Goal: Task Accomplishment & Management: Complete application form

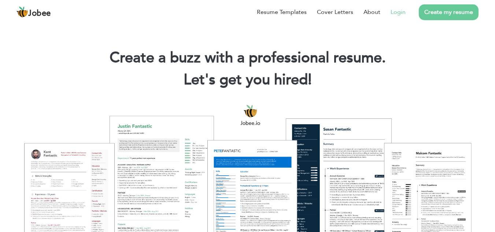
click at [402, 15] on link "Login" at bounding box center [398, 12] width 15 height 9
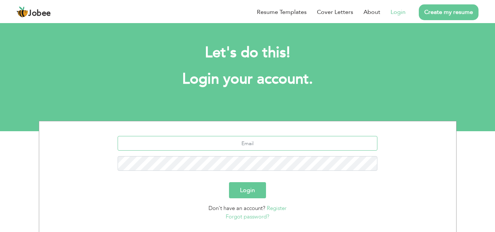
click at [295, 145] on input "text" at bounding box center [248, 143] width 260 height 15
type input "[EMAIL_ADDRESS][DOMAIN_NAME]"
click at [249, 194] on button "Login" at bounding box center [247, 190] width 37 height 16
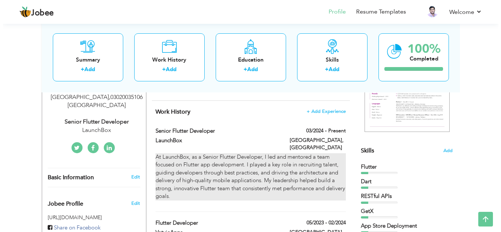
scroll to position [130, 0]
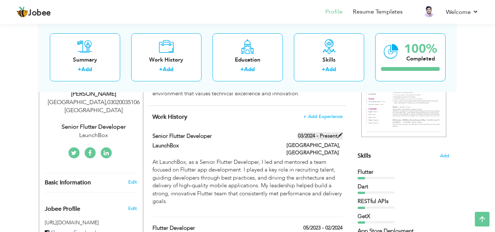
click at [334, 133] on label "03/2024 - Present" at bounding box center [320, 135] width 45 height 7
type input "Senior Flutter Developer"
type input "LaunchBox"
type input "03/2024"
type input "Pakistan"
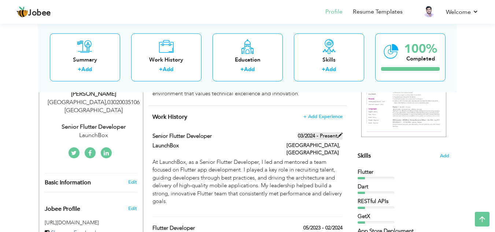
type input "Karachi"
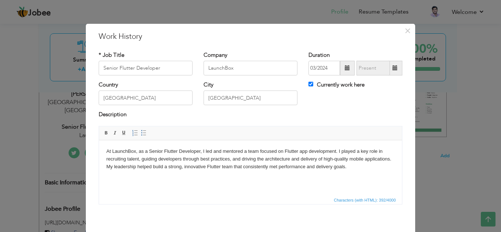
click at [308, 78] on div "Duration 03/2024 Currently work here" at bounding box center [355, 66] width 105 height 30
click at [308, 85] on input "Currently work here" at bounding box center [310, 84] width 5 height 5
checkbox input "false"
click at [393, 69] on span at bounding box center [394, 67] width 5 height 5
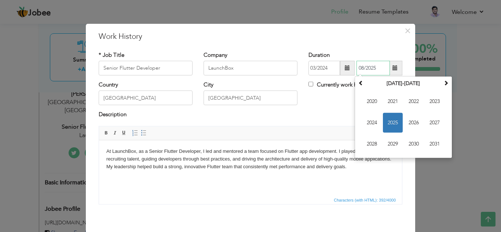
click at [394, 118] on span "2025" at bounding box center [393, 123] width 20 height 20
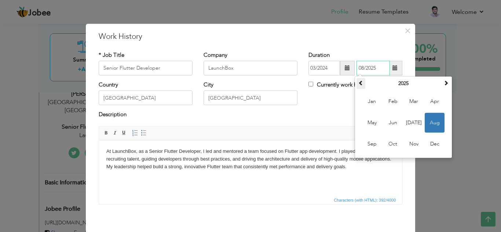
click at [359, 81] on span at bounding box center [360, 82] width 5 height 5
click at [389, 137] on span "Oct" at bounding box center [393, 144] width 20 height 20
type input "10/2024"
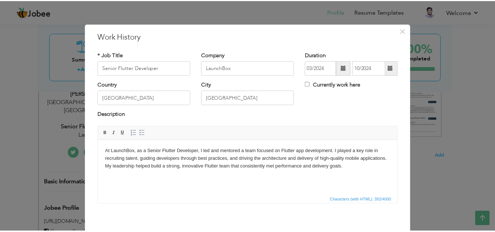
scroll to position [32, 0]
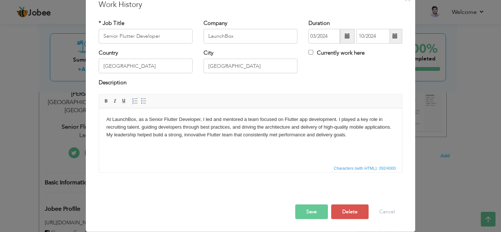
click at [309, 213] on button "Save" at bounding box center [311, 212] width 33 height 15
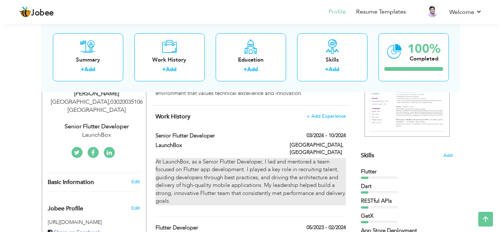
scroll to position [130, 0]
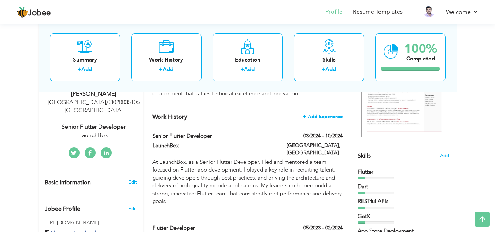
click at [327, 114] on span "+ Add Experience" at bounding box center [323, 116] width 40 height 5
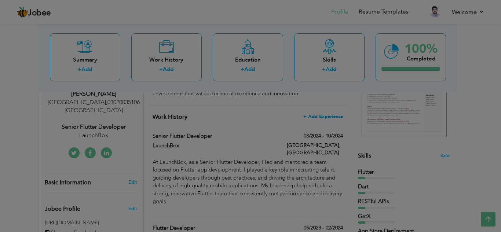
scroll to position [0, 0]
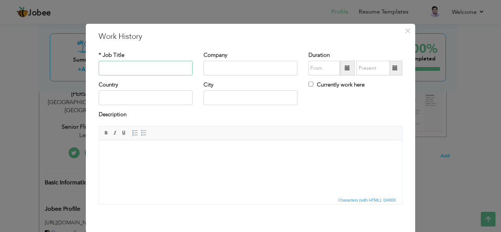
click at [144, 66] on input "text" at bounding box center [146, 68] width 94 height 15
type input "T"
type input "Team Lead"
click at [224, 69] on input "text" at bounding box center [250, 68] width 94 height 15
type input "[GEOGRAPHIC_DATA]"
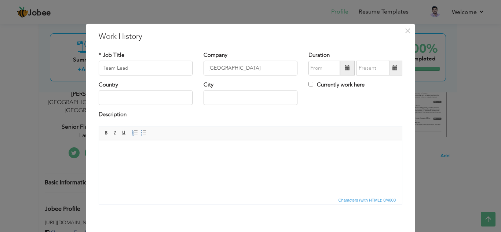
click at [346, 65] on span at bounding box center [347, 68] width 15 height 15
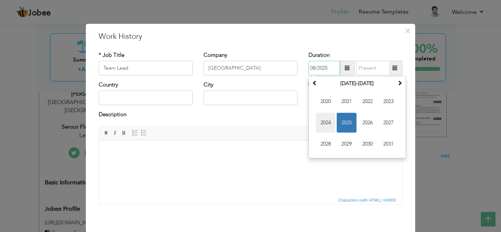
click at [331, 113] on span "2024" at bounding box center [326, 123] width 20 height 20
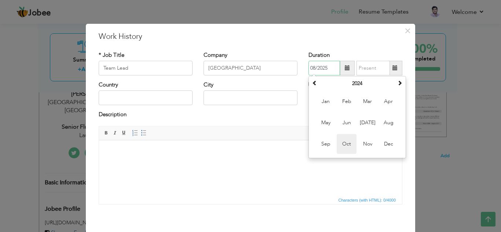
click at [341, 145] on span "Oct" at bounding box center [347, 144] width 20 height 20
type input "10/2024"
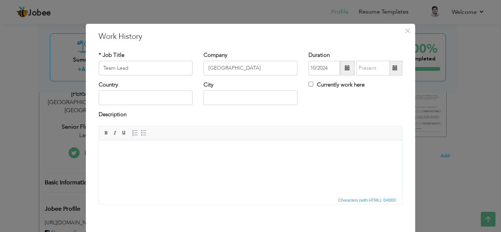
click at [388, 63] on span at bounding box center [395, 68] width 14 height 15
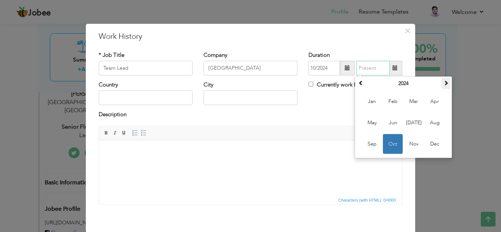
click at [443, 82] on span at bounding box center [445, 82] width 5 height 5
click at [427, 120] on span "Aug" at bounding box center [435, 123] width 20 height 20
type input "08/2025"
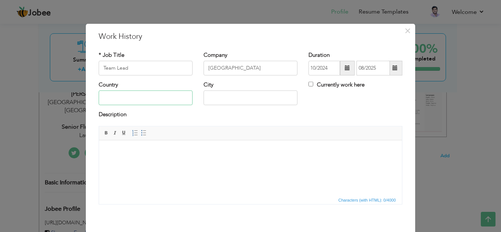
click at [151, 99] on input "text" at bounding box center [146, 98] width 94 height 15
type input "[GEOGRAPHIC_DATA]"
click at [229, 92] on input "[GEOGRAPHIC_DATA]" at bounding box center [250, 98] width 94 height 15
click at [258, 160] on html at bounding box center [250, 151] width 303 height 22
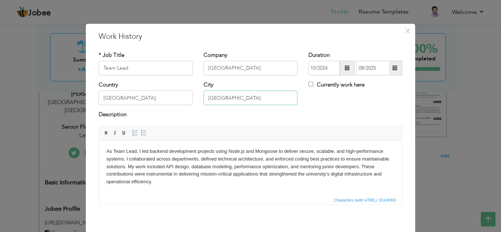
click at [254, 94] on input "[GEOGRAPHIC_DATA]" at bounding box center [250, 98] width 94 height 15
type input "K"
click at [159, 97] on input "[GEOGRAPHIC_DATA]" at bounding box center [146, 98] width 94 height 15
type input "P"
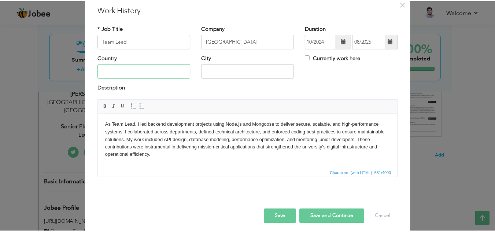
scroll to position [32, 0]
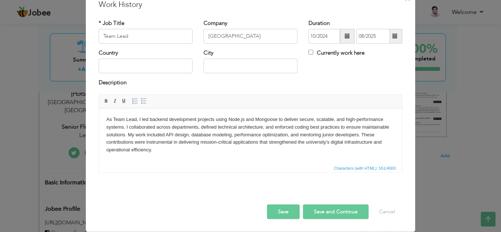
click at [283, 213] on button "Save" at bounding box center [283, 212] width 33 height 15
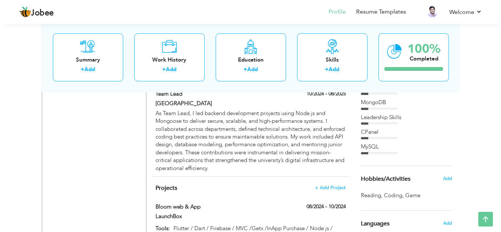
scroll to position [540, 0]
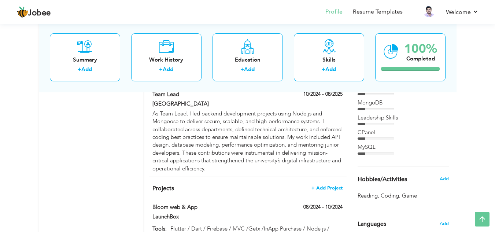
click at [328, 185] on span "+ Add Project" at bounding box center [327, 187] width 31 height 5
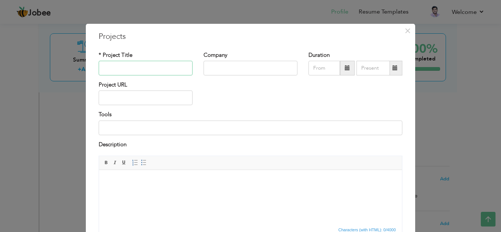
paste input "[GEOGRAPHIC_DATA] Official Website"
type input "[GEOGRAPHIC_DATA] Official Website"
click at [241, 70] on input "text" at bounding box center [250, 68] width 94 height 15
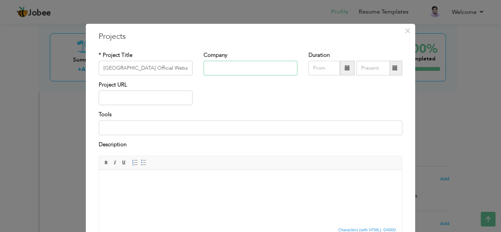
type input "U"
paste input "[GEOGRAPHIC_DATA] Official Website"
type input "[GEOGRAPHIC_DATA]"
click at [158, 123] on input at bounding box center [251, 128] width 304 height 15
click at [237, 192] on html at bounding box center [250, 181] width 303 height 22
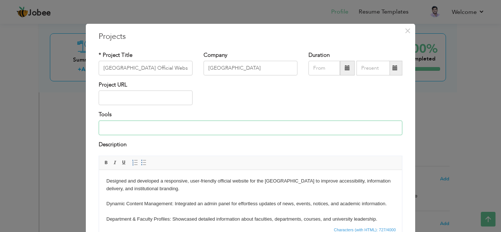
click at [187, 129] on input at bounding box center [251, 128] width 304 height 15
paste input "React.js / HTML5 / CSS3 / JavaScript (ES6+) / Bootstrap / Tailwind CSS / Node.j…"
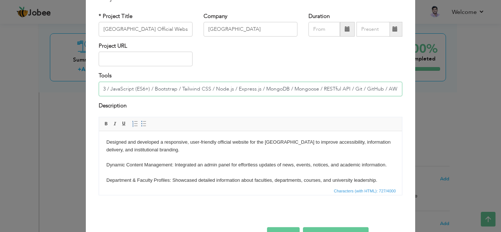
scroll to position [62, 0]
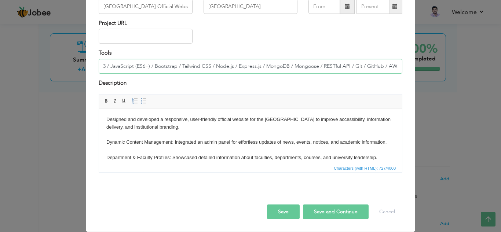
type input "React.js / HTML5 / CSS3 / JavaScript (ES6+) / Bootstrap / Tailwind CSS / Node.j…"
click at [315, 207] on button "Save and Continue" at bounding box center [336, 212] width 66 height 15
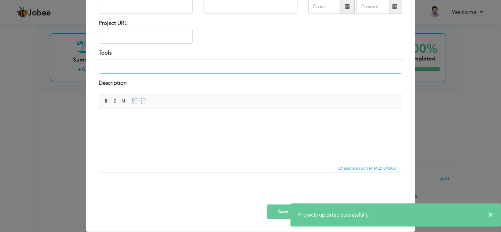
click at [272, 65] on input at bounding box center [251, 66] width 304 height 15
paste input "React.js / HTML5 / CSS3 / JavaScript (ES6+) / Bootstrap / Tailwind CSS / Node.j…"
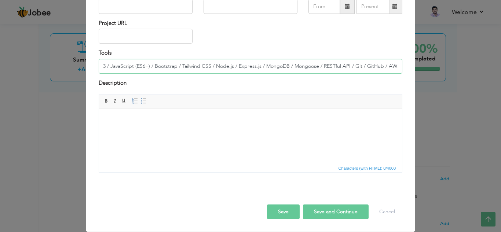
type input "React.js / HTML5 / CSS3 / JavaScript (ES6+) / Bootstrap / Tailwind CSS / Node.j…"
click at [242, 131] on html at bounding box center [250, 120] width 303 height 22
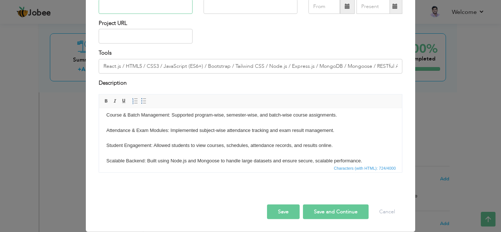
click at [170, 7] on input "text" at bounding box center [146, 6] width 94 height 15
type input "Learning Management System (LMS)"
click at [217, 6] on input "text" at bounding box center [250, 6] width 94 height 15
type input "U"
paste input "[GEOGRAPHIC_DATA]"
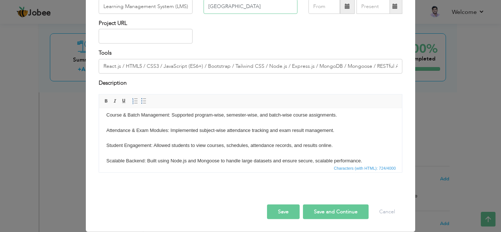
type input "[GEOGRAPHIC_DATA]"
click at [281, 216] on button "Save" at bounding box center [283, 212] width 33 height 15
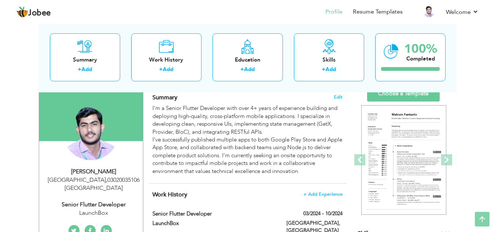
scroll to position [35, 0]
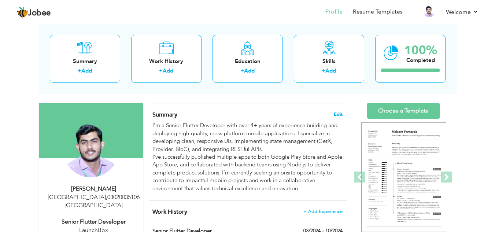
click at [335, 113] on span "Edit" at bounding box center [338, 114] width 9 height 5
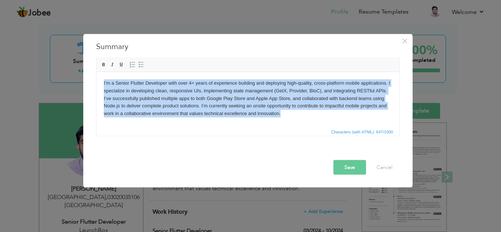
click at [278, 117] on body "I’m a Senior Flutter Developer with over 4+ years of experience building and de…" at bounding box center [247, 98] width 288 height 38
click at [288, 117] on body "I’m a Senior Flutter Developer with over 4+ years of experience building and de…" at bounding box center [247, 98] width 288 height 38
click at [289, 111] on body "I’m a Senior Flutter Developer with over 4+ years of experience building and de…" at bounding box center [247, 98] width 288 height 38
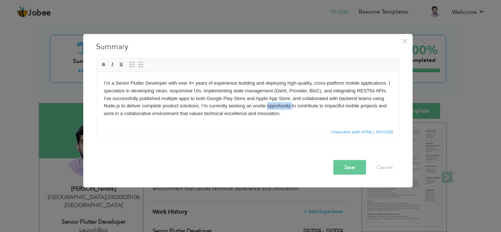
click at [289, 111] on body "I’m a Senior Flutter Developer with over 4+ years of experience building and de…" at bounding box center [247, 98] width 288 height 38
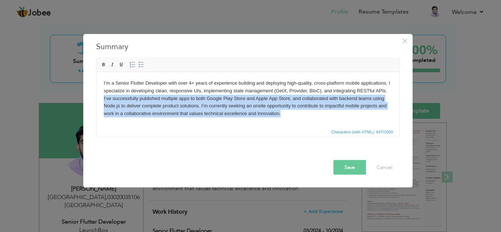
click at [289, 111] on body "I’m a Senior Flutter Developer with over 4+ years of experience building and de…" at bounding box center [247, 98] width 288 height 38
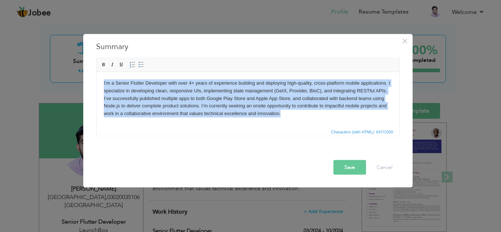
paste body
click at [289, 111] on body "I’m a Senior Flutter Developer with over 4+ years of experience building and de…" at bounding box center [247, 98] width 288 height 38
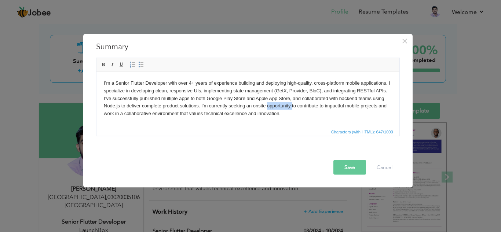
click at [289, 111] on body "I’m a Senior Flutter Developer with over 4+ years of experience building and de…" at bounding box center [247, 98] width 288 height 38
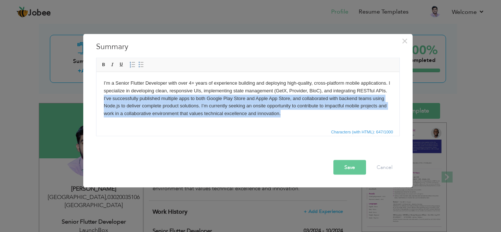
click at [289, 111] on body "I’m a Senior Flutter Developer with over 4+ years of experience building and de…" at bounding box center [247, 98] width 288 height 38
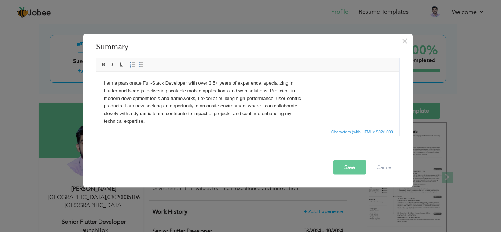
click at [214, 85] on body "I am a passionate Full-Stack Developer with over 3.5+ years of experience, spec…" at bounding box center [247, 102] width 288 height 46
click at [349, 165] on button "Save" at bounding box center [349, 167] width 33 height 15
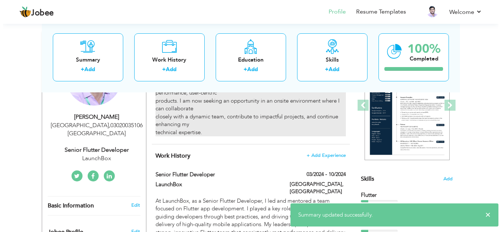
scroll to position [113, 0]
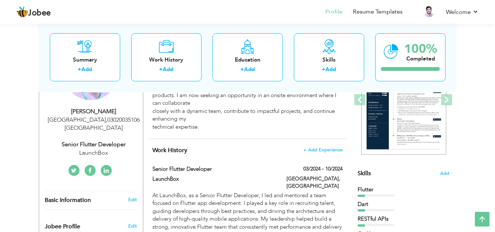
click at [104, 140] on div "Senior Flutter Developer" at bounding box center [94, 144] width 98 height 8
type input "[PERSON_NAME]"
type input "03192320665"
select select "number:166"
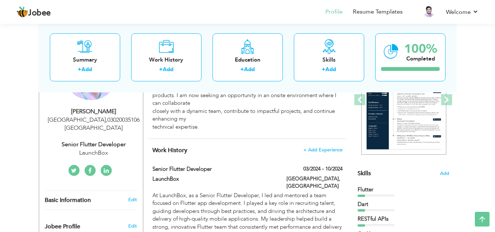
type input "03020035106"
type input "[GEOGRAPHIC_DATA]"
select select "number:6"
type input "LaunchBox"
type input "Senior Flutter Developer"
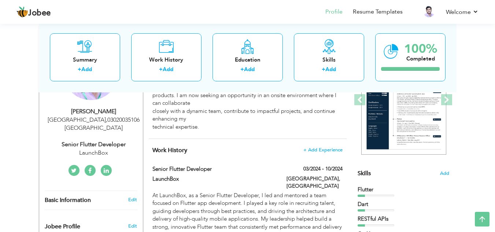
type input "linkedin.com/in/kamlesh-kumar-9199281bb"
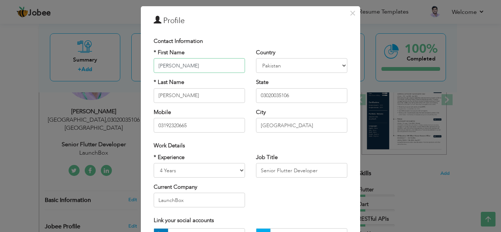
scroll to position [18, 0]
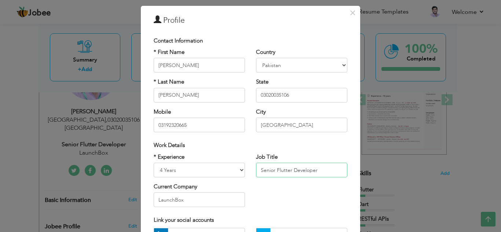
click at [278, 169] on input "Senior Flutter Developer" at bounding box center [301, 170] width 91 height 15
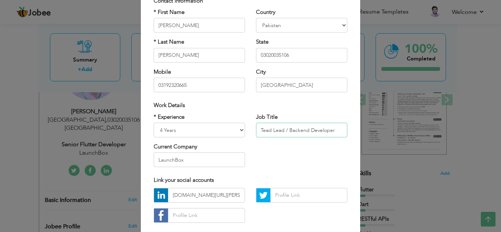
scroll to position [58, 0]
type input "Tead Lead / Backend Developer"
drag, startPoint x: 213, startPoint y: 156, endPoint x: 134, endPoint y: 161, distance: 79.3
click at [134, 161] on div "× Profile Contact Information * First Name Kamlesh * Last Name Kumar" at bounding box center [250, 116] width 501 height 232
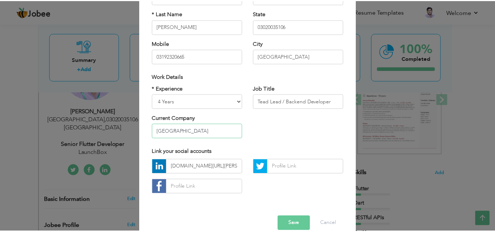
scroll to position [99, 0]
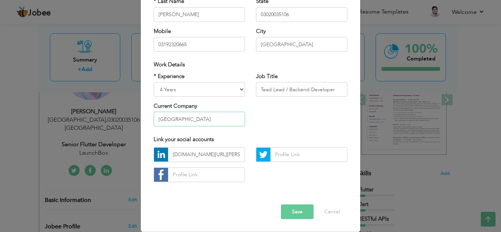
type input "[GEOGRAPHIC_DATA]"
click at [289, 209] on button "Save" at bounding box center [297, 212] width 33 height 15
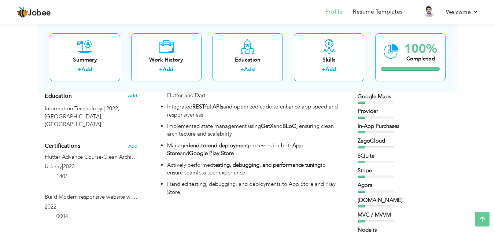
scroll to position [323, 0]
click at [378, 10] on link "Resume Templates" at bounding box center [378, 12] width 50 height 8
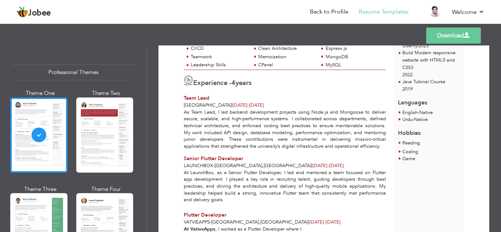
scroll to position [180, 0]
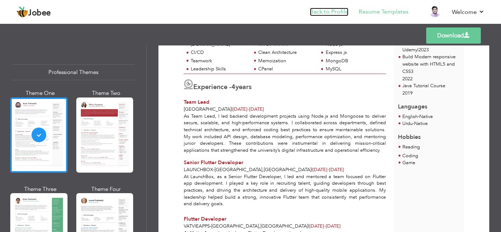
click at [322, 12] on link "Back to Profile" at bounding box center [329, 12] width 38 height 8
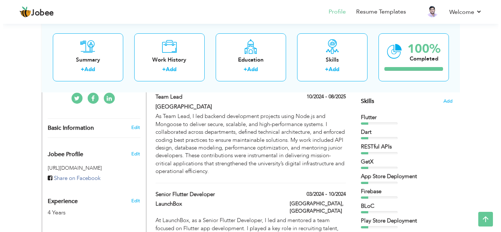
scroll to position [184, 0]
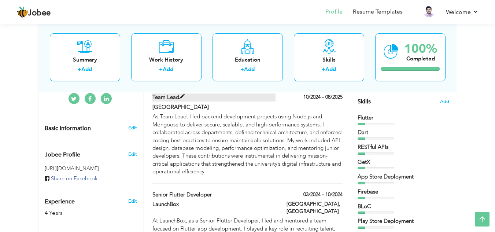
click at [178, 97] on label "Team Lead" at bounding box center [213, 97] width 123 height 8
type input "Team Lead"
type input "[GEOGRAPHIC_DATA]"
type input "10/2024"
type input "08/2025"
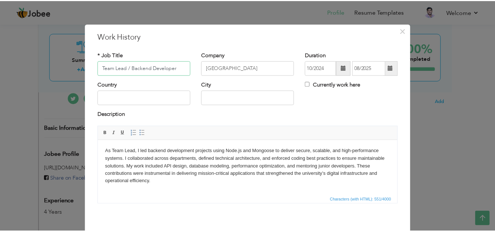
scroll to position [32, 0]
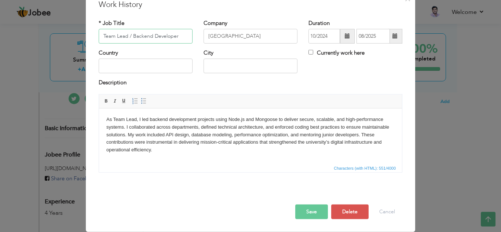
type input "Team Lead / Backend Developer"
click at [308, 210] on button "Save" at bounding box center [311, 212] width 33 height 15
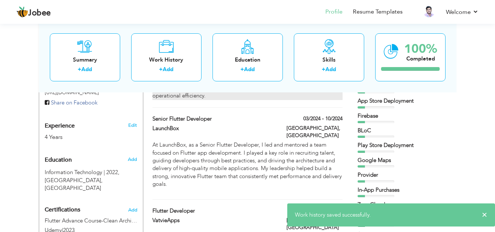
scroll to position [261, 0]
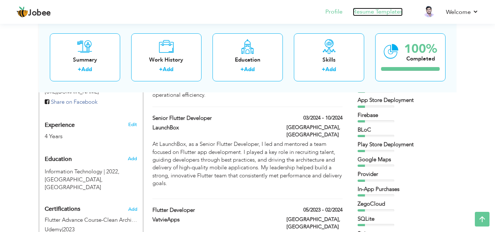
click at [387, 8] on link "Resume Templates" at bounding box center [378, 12] width 50 height 8
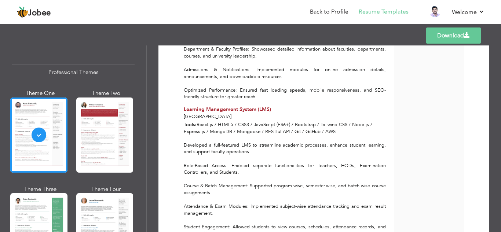
scroll to position [1341, 0]
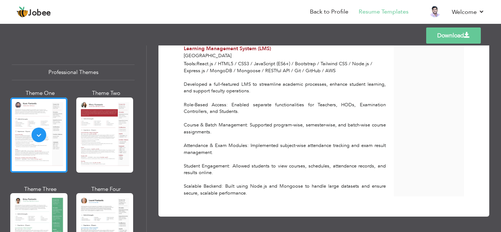
click at [439, 34] on link "Download" at bounding box center [453, 35] width 55 height 16
